Goal: Task Accomplishment & Management: Manage account settings

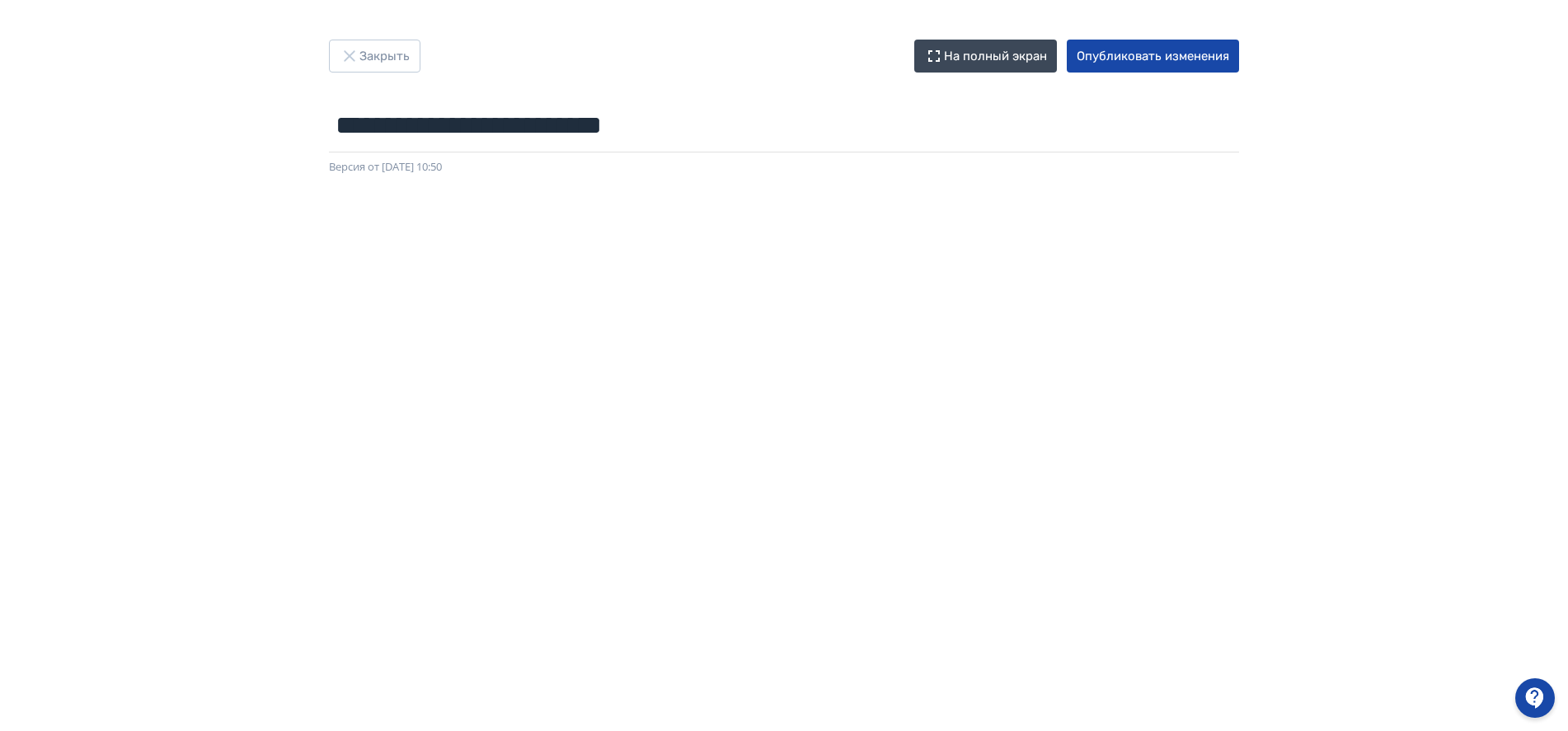
scroll to position [4, 0]
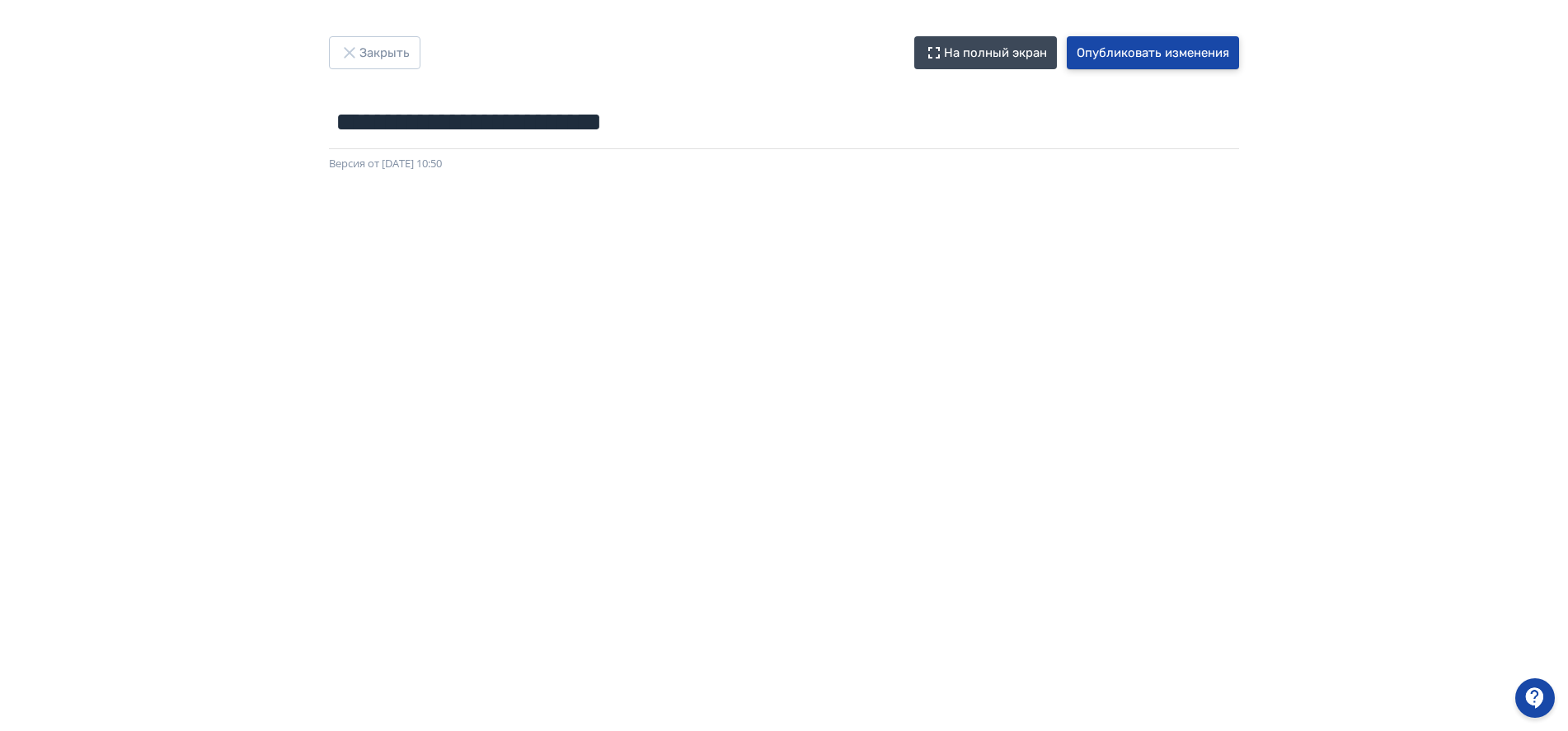
click at [1151, 60] on button "Опубликовать изменения" at bounding box center [1152, 53] width 172 height 33
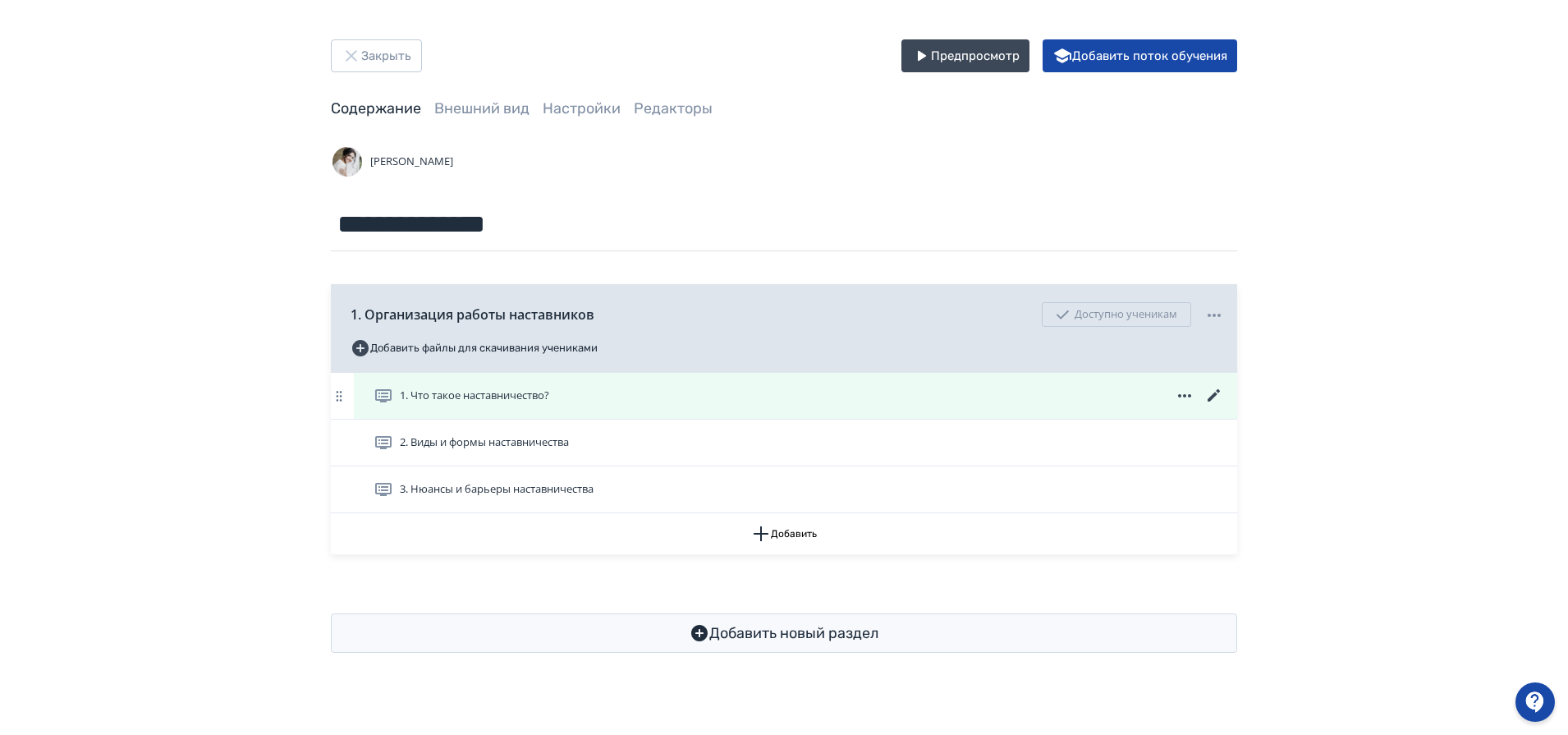
click at [508, 394] on span "1. Что такое наставничество?" at bounding box center [475, 396] width 149 height 17
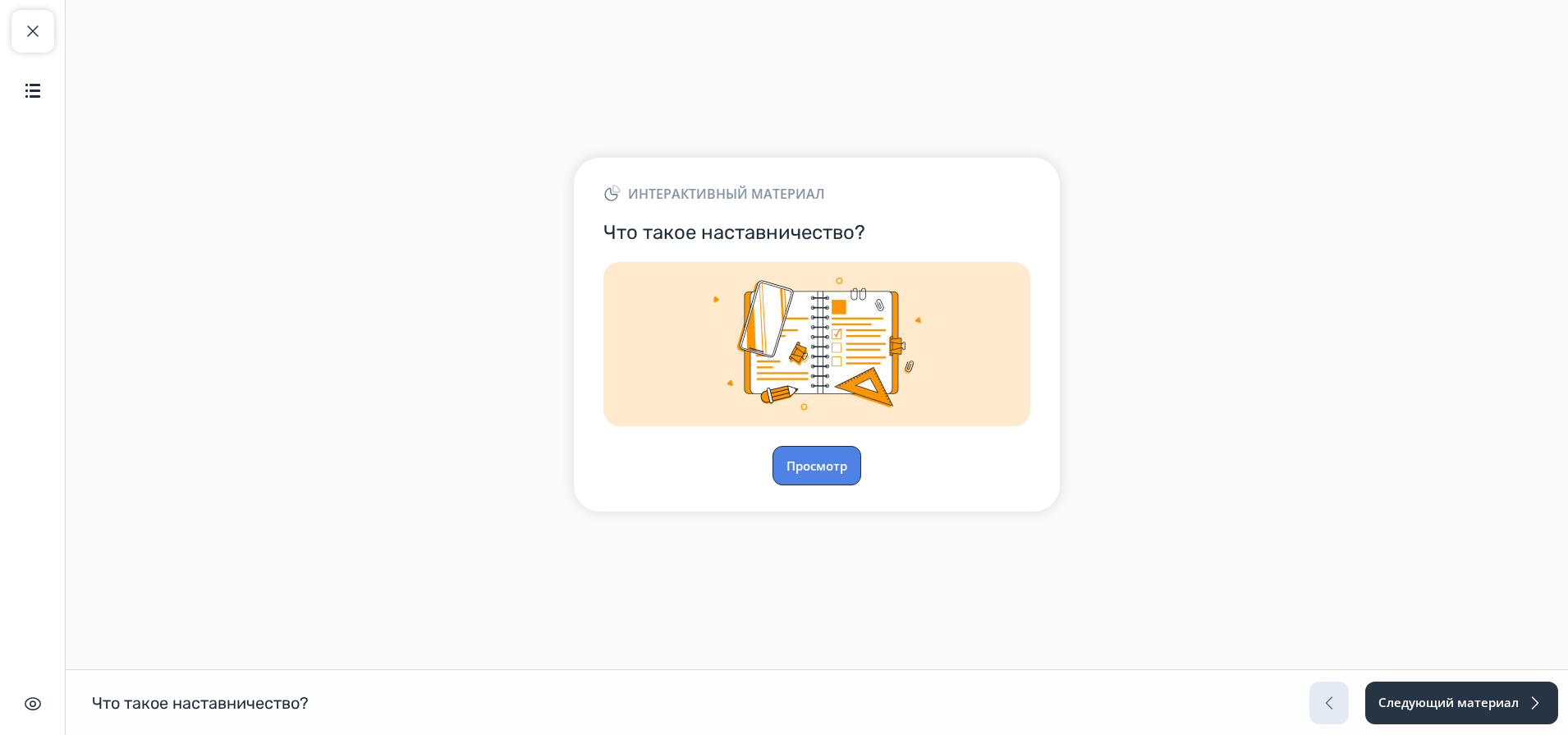
click at [808, 455] on button "Просмотр" at bounding box center [817, 466] width 88 height 40
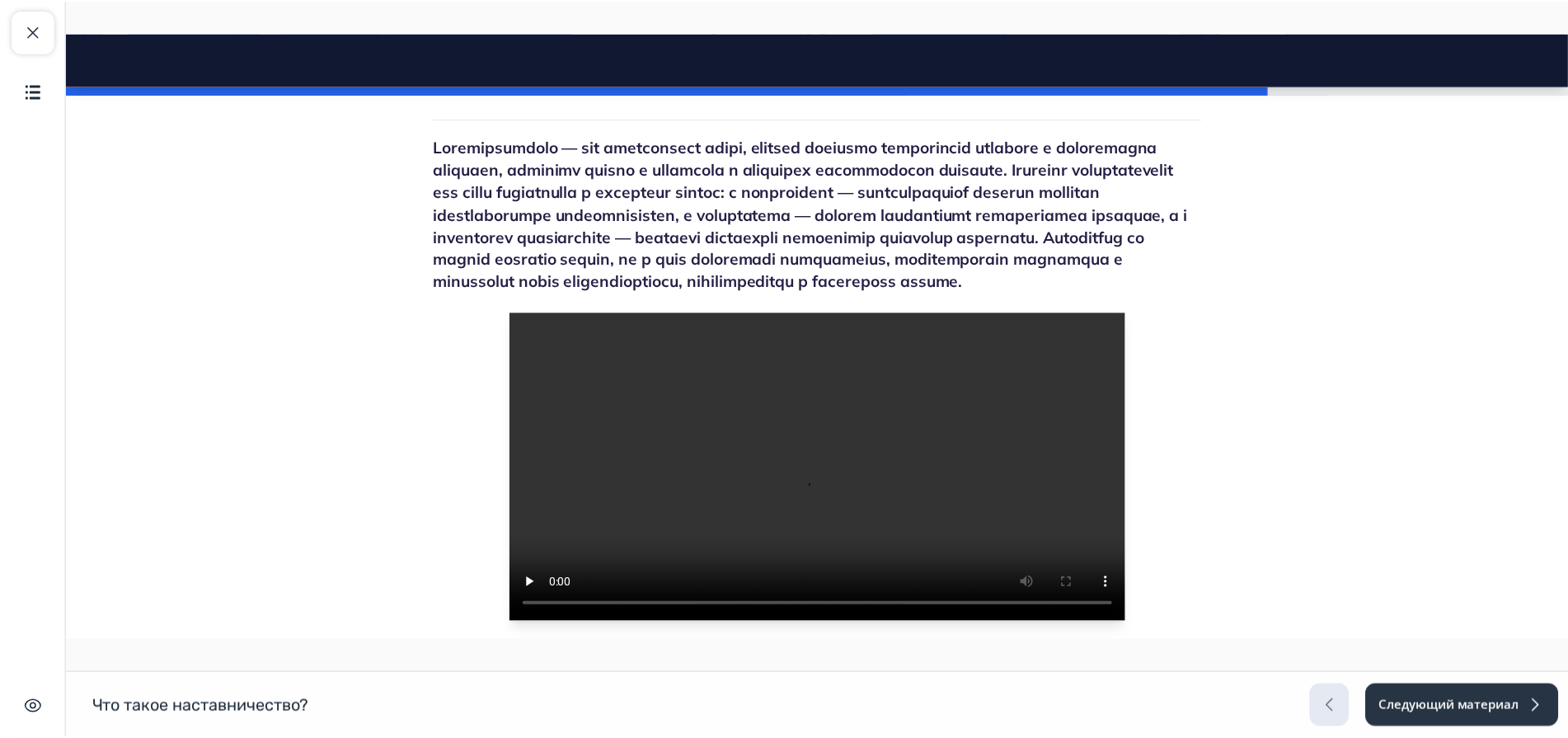
scroll to position [103, 0]
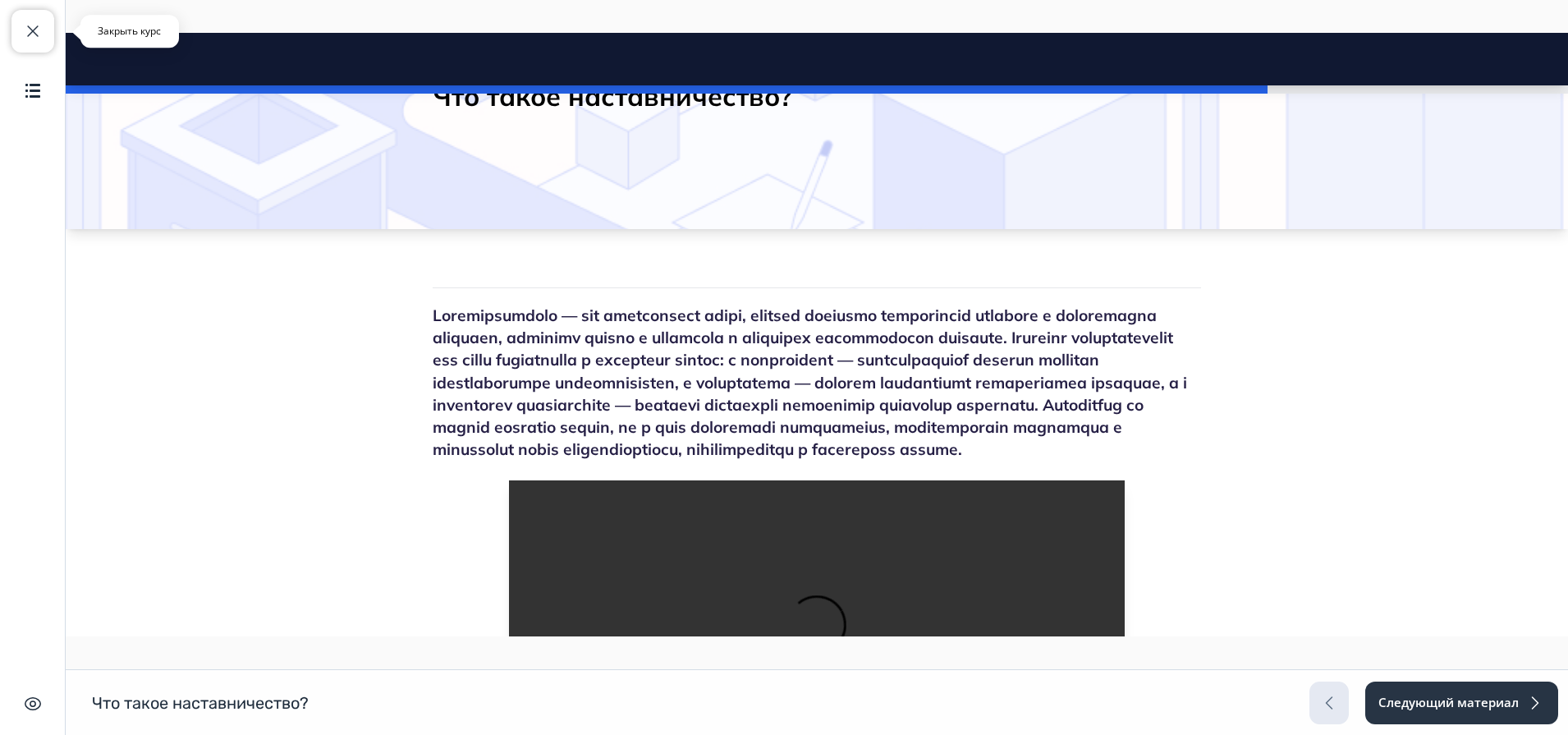
click at [41, 40] on span "button" at bounding box center [32, 30] width 19 height 19
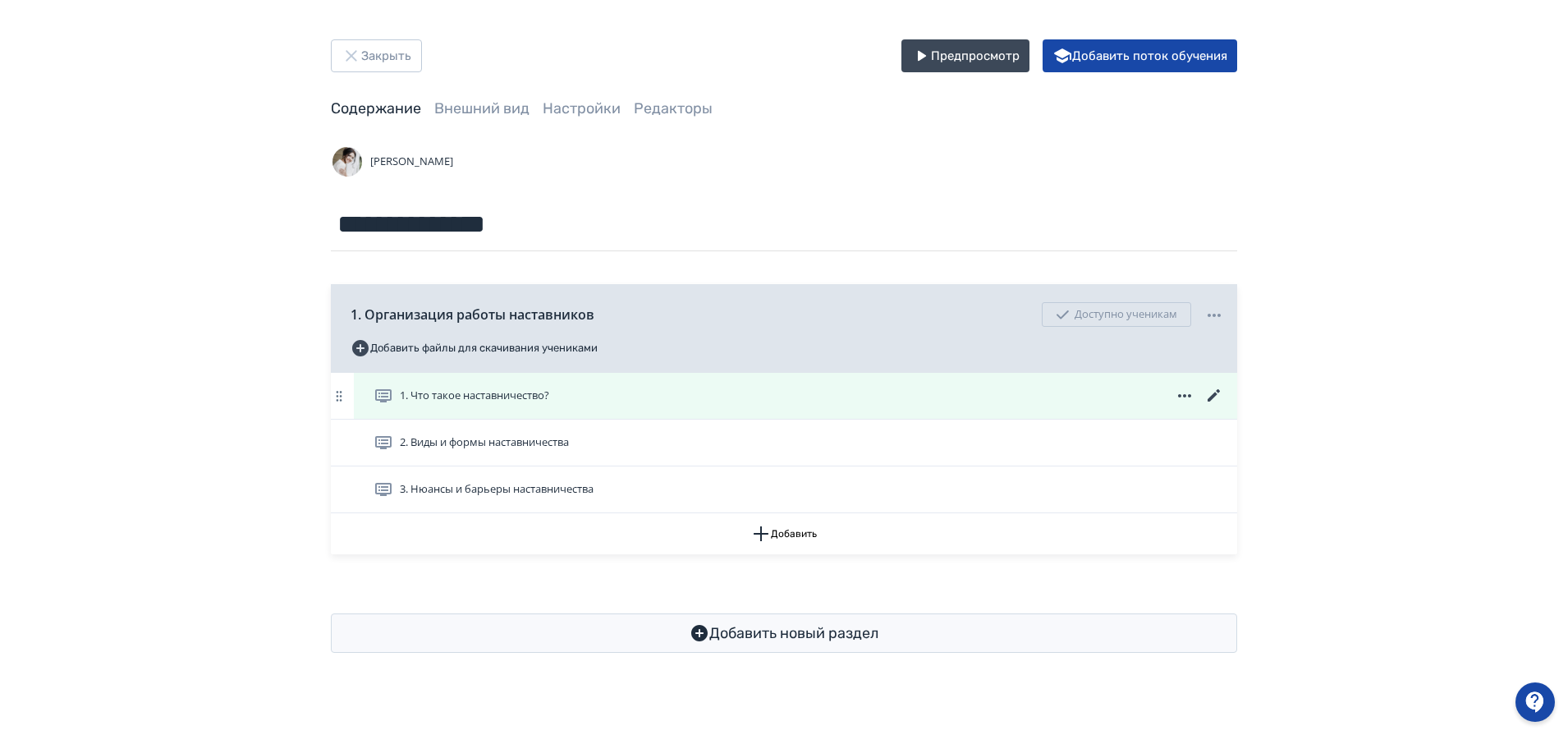
click at [1212, 394] on icon at bounding box center [1214, 396] width 19 height 19
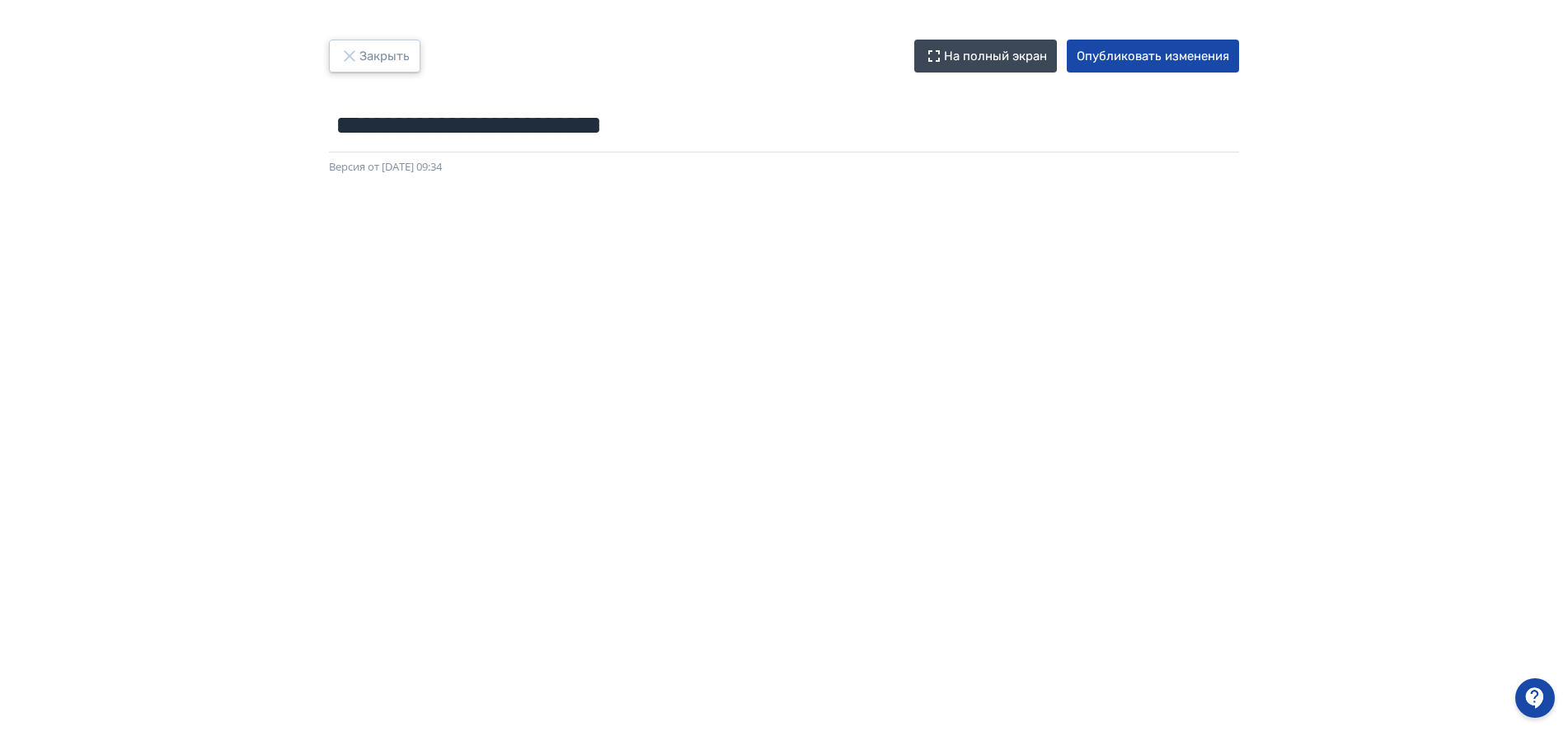
click at [398, 56] on button "Закрыть" at bounding box center [374, 56] width 92 height 33
